Goal: Task Accomplishment & Management: Complete application form

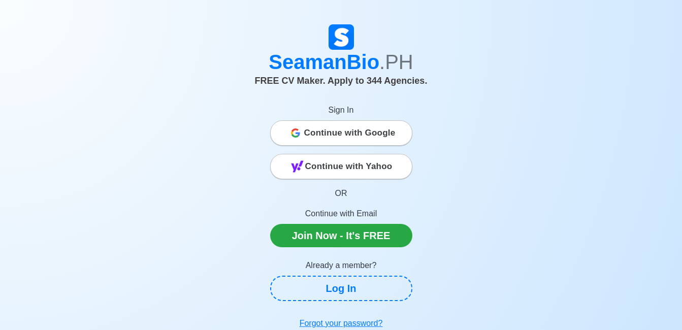
click at [326, 133] on span "Continue with Google" at bounding box center [349, 133] width 91 height 20
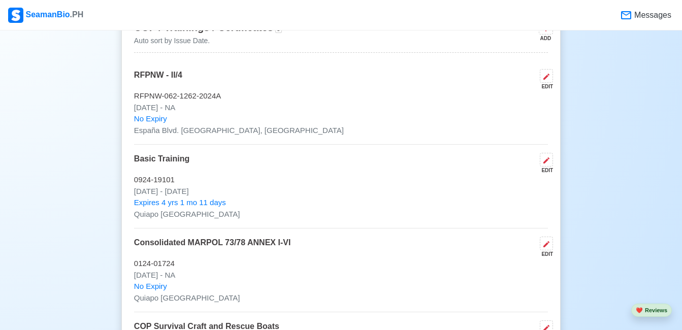
scroll to position [1416, 0]
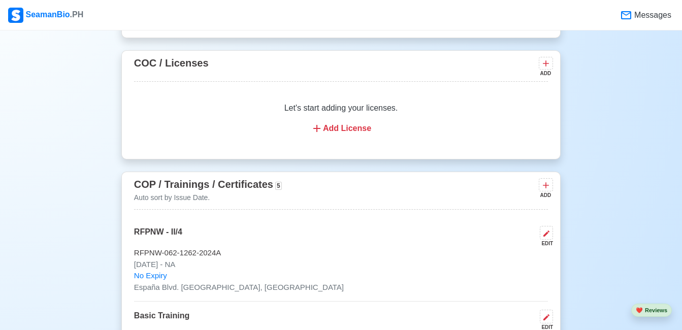
click at [634, 15] on span "Messages" at bounding box center [651, 15] width 39 height 12
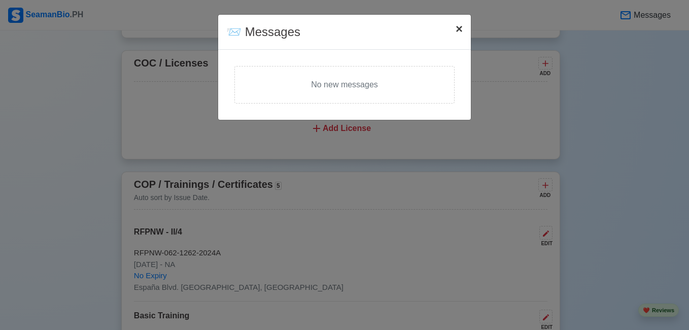
click at [463, 35] on button "× Close" at bounding box center [459, 29] width 23 height 28
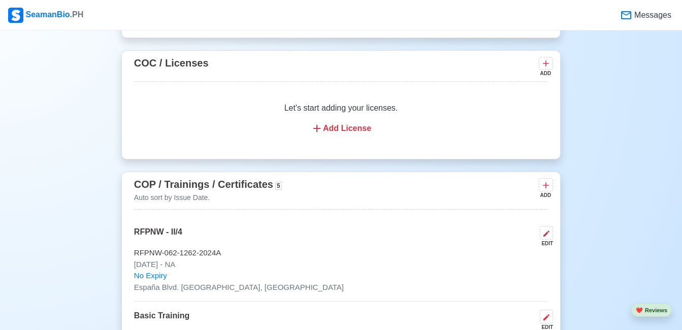
click at [41, 16] on div "SeamanBio .PH" at bounding box center [45, 15] width 75 height 15
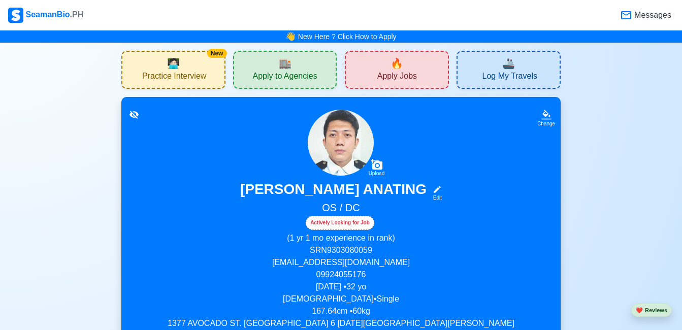
click at [405, 69] on div "🔥 Apply Jobs" at bounding box center [397, 70] width 104 height 38
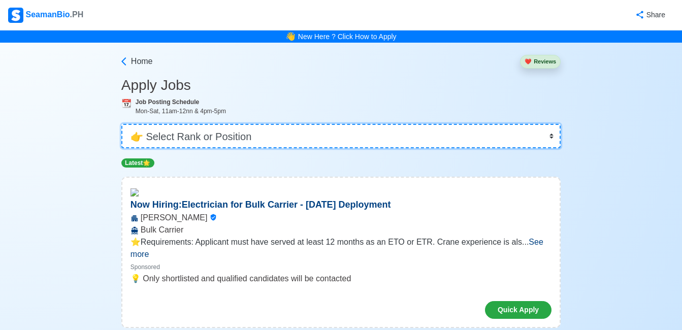
click at [206, 137] on select "👉 Select Rank or Position Master Chief Officer 2nd Officer 3rd Officer Junior O…" at bounding box center [340, 136] width 439 height 24
select select "Ordinary Seaman"
click at [122, 124] on select "👉 Select Rank or Position Master Chief Officer 2nd Officer 3rd Officer Junior O…" at bounding box center [340, 136] width 439 height 24
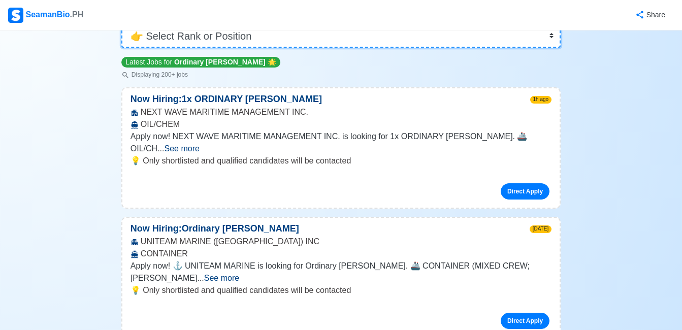
scroll to position [102, 0]
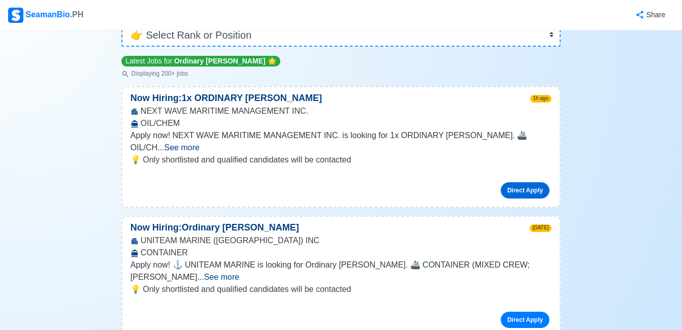
click at [509, 182] on link "Direct Apply" at bounding box center [525, 190] width 49 height 16
click at [200, 143] on span "See more" at bounding box center [182, 147] width 35 height 9
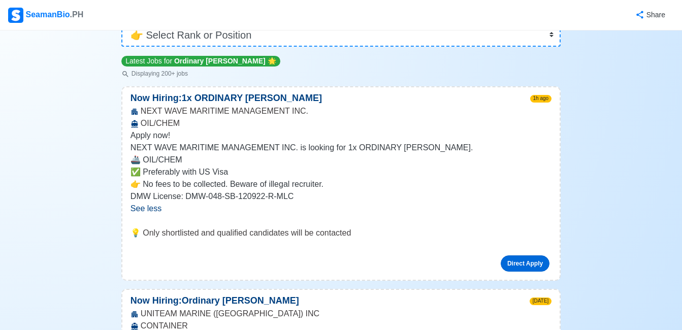
click at [516, 265] on link "Direct Apply" at bounding box center [525, 263] width 49 height 16
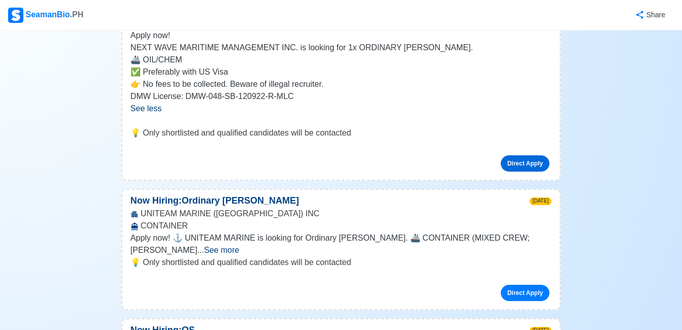
scroll to position [203, 0]
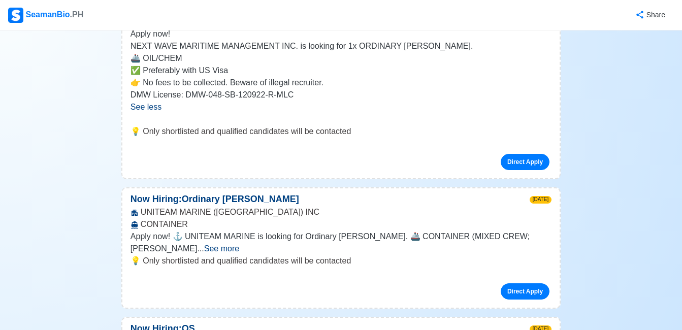
click at [239, 244] on span "See more" at bounding box center [221, 248] width 35 height 9
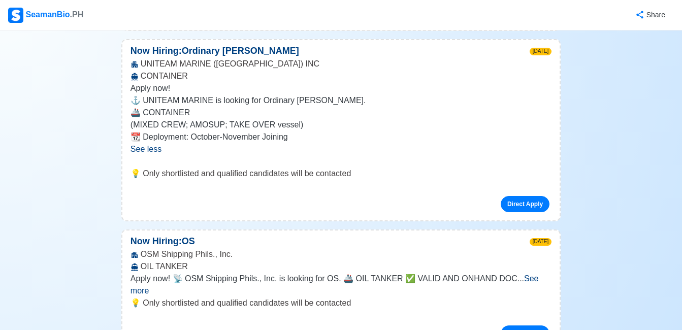
scroll to position [355, 0]
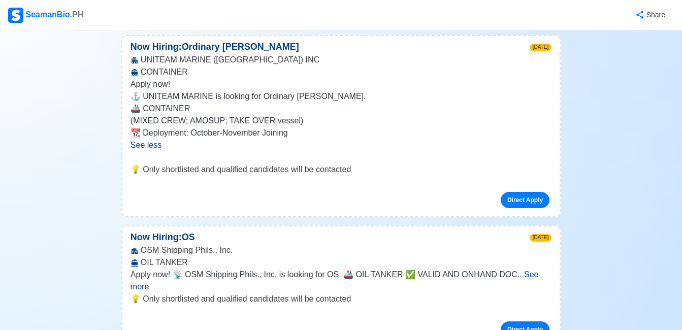
drag, startPoint x: 431, startPoint y: 188, endPoint x: 442, endPoint y: 180, distance: 13.1
click at [431, 188] on div "Direct Apply" at bounding box center [340, 196] width 421 height 24
click at [464, 66] on div "UNITEAM MARINE (MANILA) INC CONTAINER" at bounding box center [340, 66] width 437 height 24
click at [463, 72] on div "UNITEAM MARINE (MANILA) INC CONTAINER" at bounding box center [340, 66] width 437 height 24
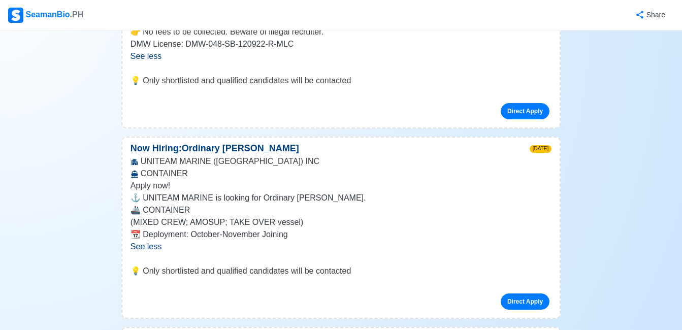
scroll to position [102, 0]
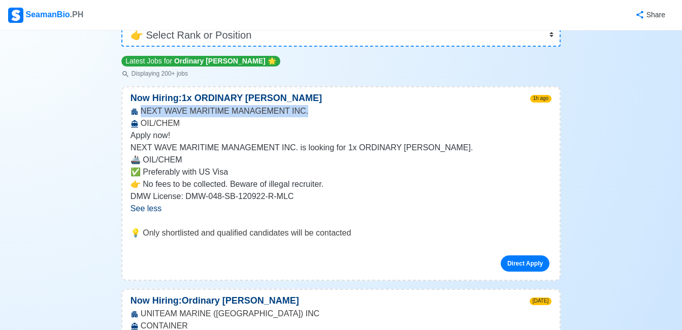
drag, startPoint x: 299, startPoint y: 111, endPoint x: 143, endPoint y: 113, distance: 155.9
click at [143, 113] on div "NEXT WAVE MARITIME MANAGEMENT INC. OIL/CHEM" at bounding box center [340, 117] width 437 height 24
copy div "NEXT WAVE MARITIME MANAGEMENT INC."
